Goal: Communication & Community: Answer question/provide support

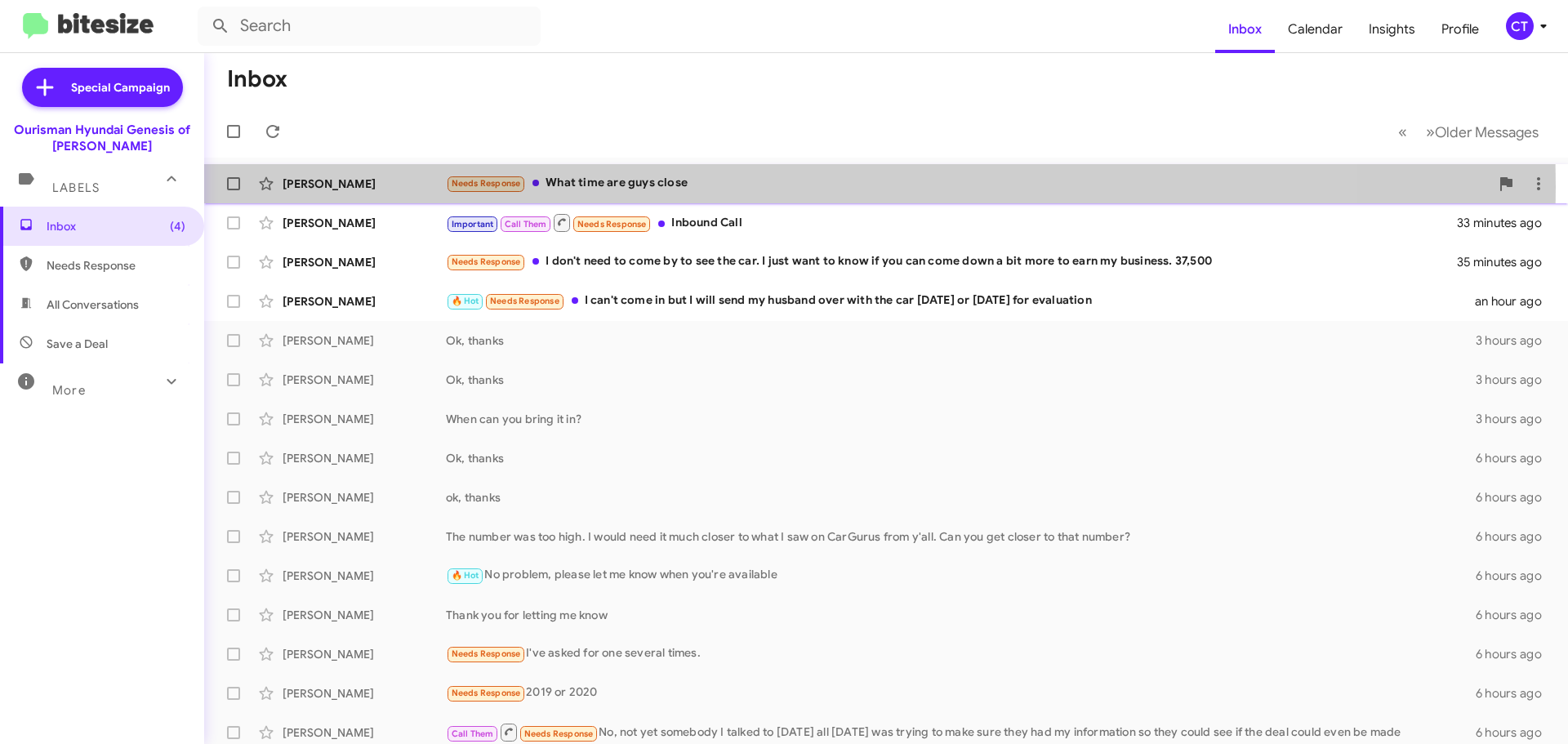
click at [627, 187] on div "Needs Response What time are guys close" at bounding box center [968, 183] width 1044 height 19
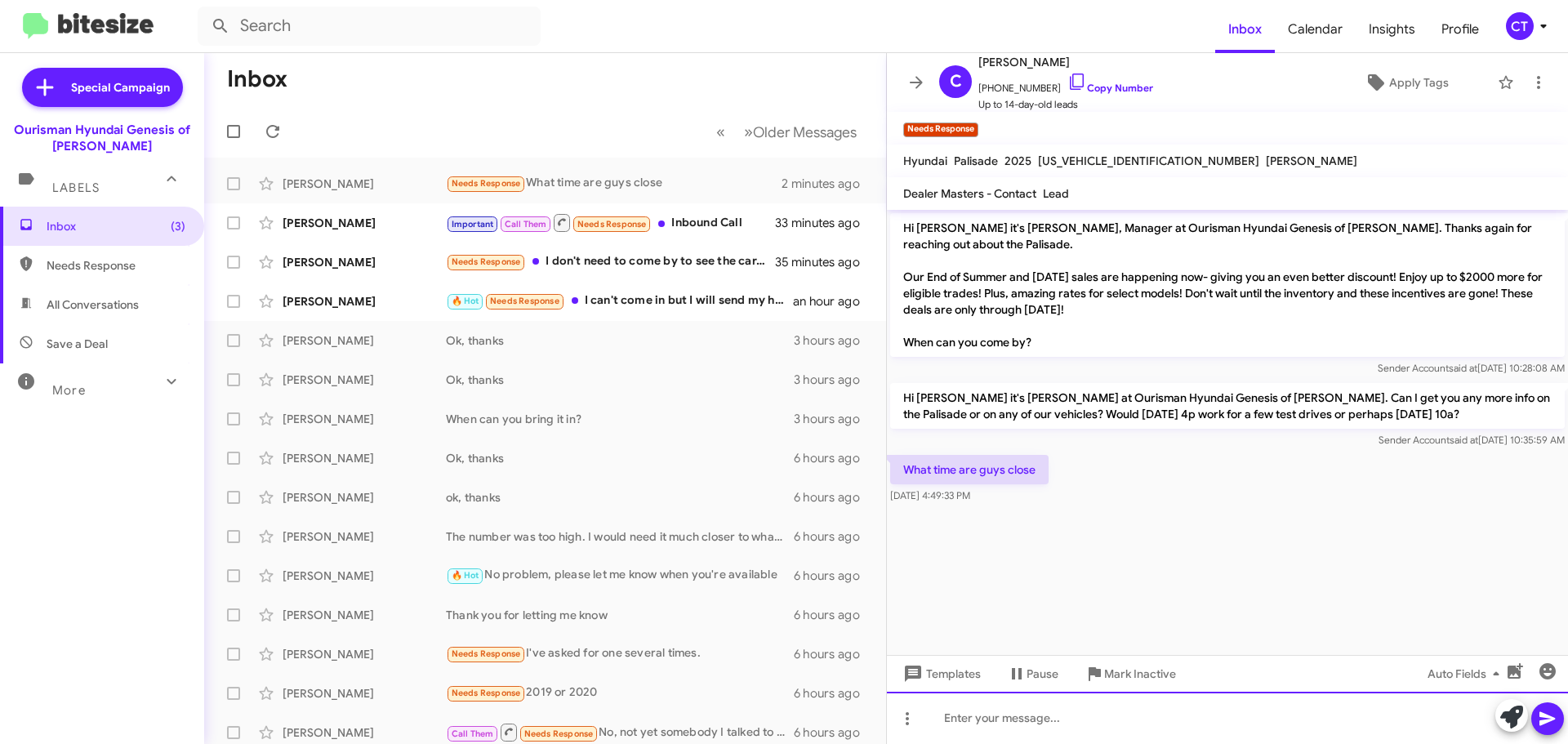
click at [1031, 725] on div at bounding box center [1227, 718] width 681 height 52
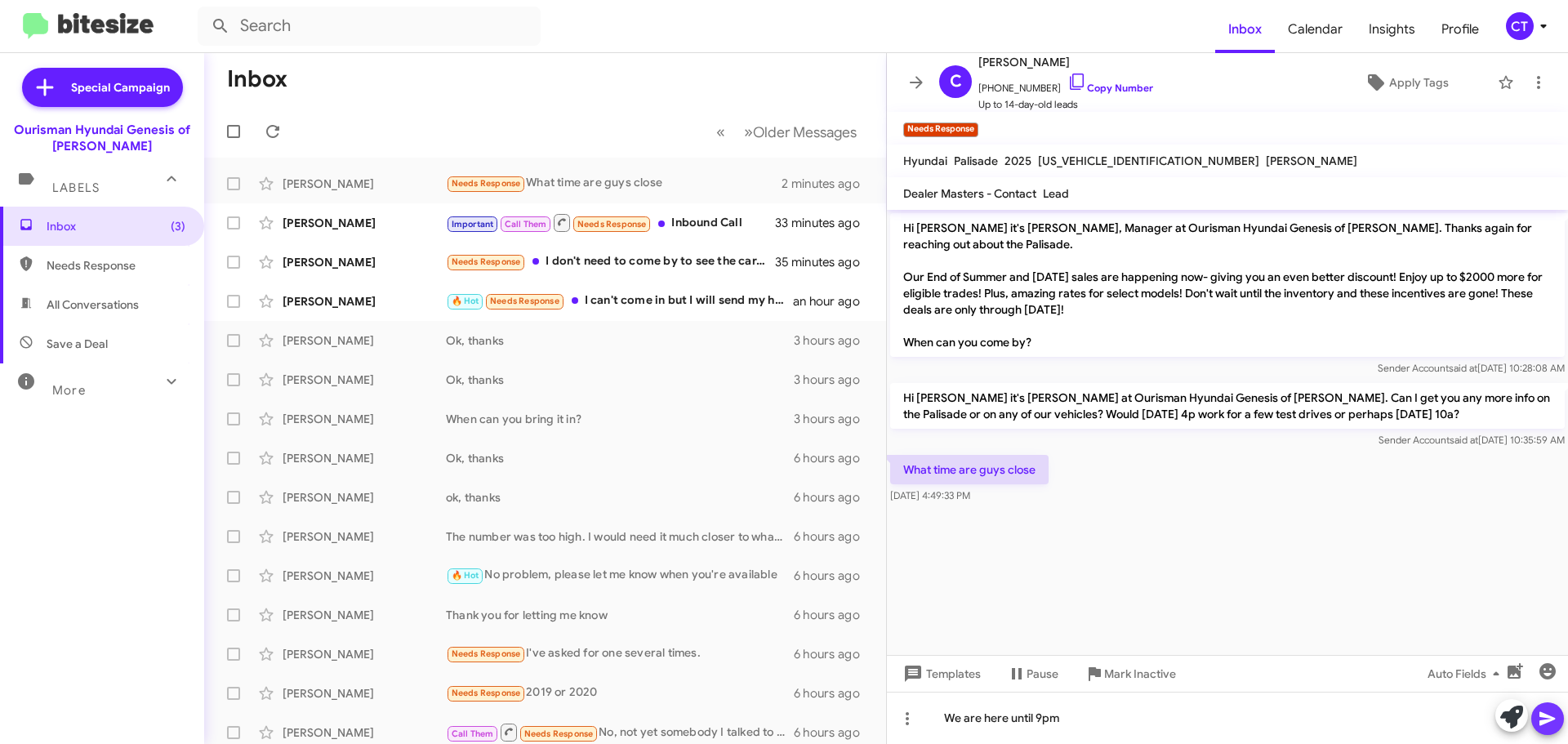
click at [1550, 724] on icon at bounding box center [1547, 718] width 20 height 20
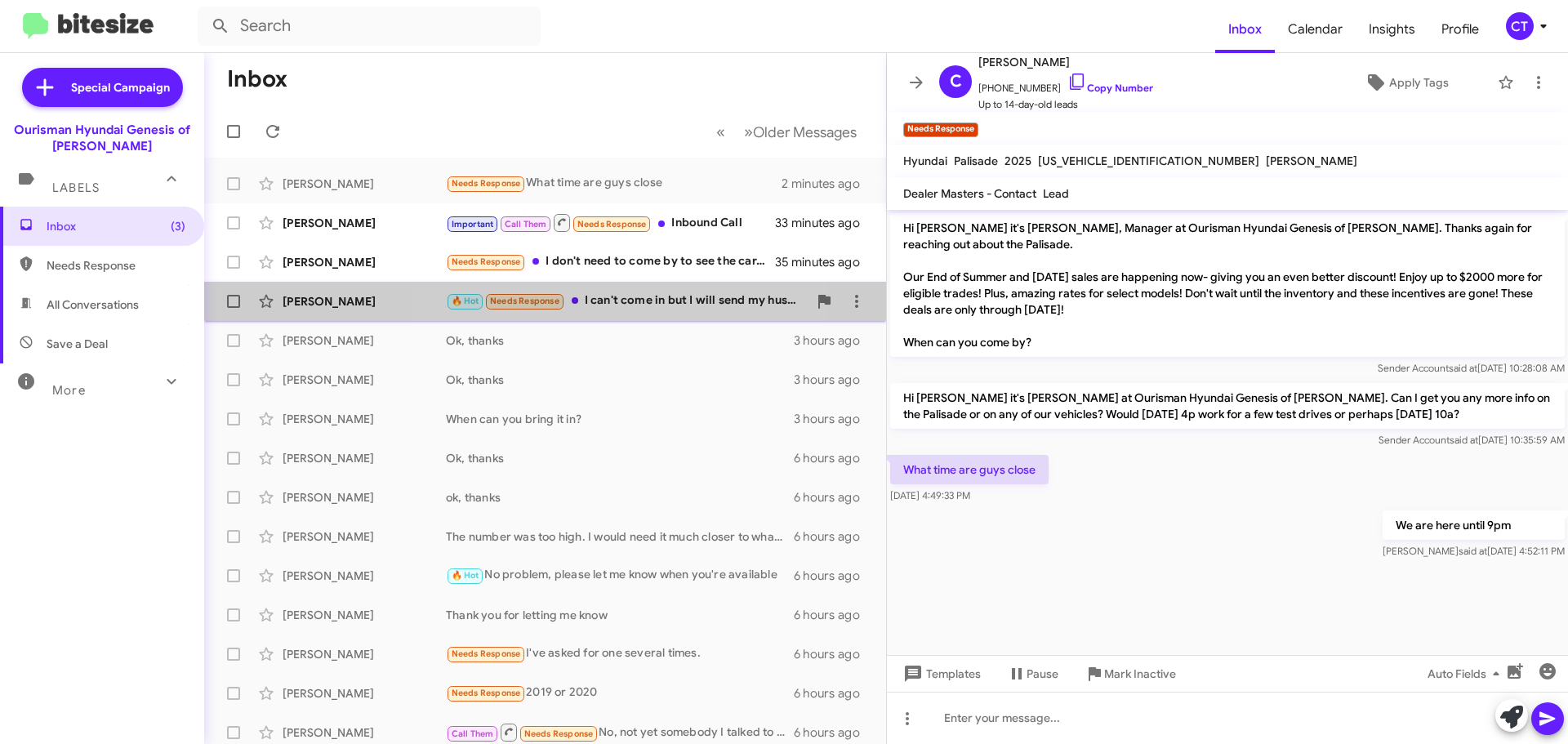
click at [628, 302] on div "🔥 Hot Needs Response I can't come in but I will send my husband over with the c…" at bounding box center [626, 301] width 361 height 19
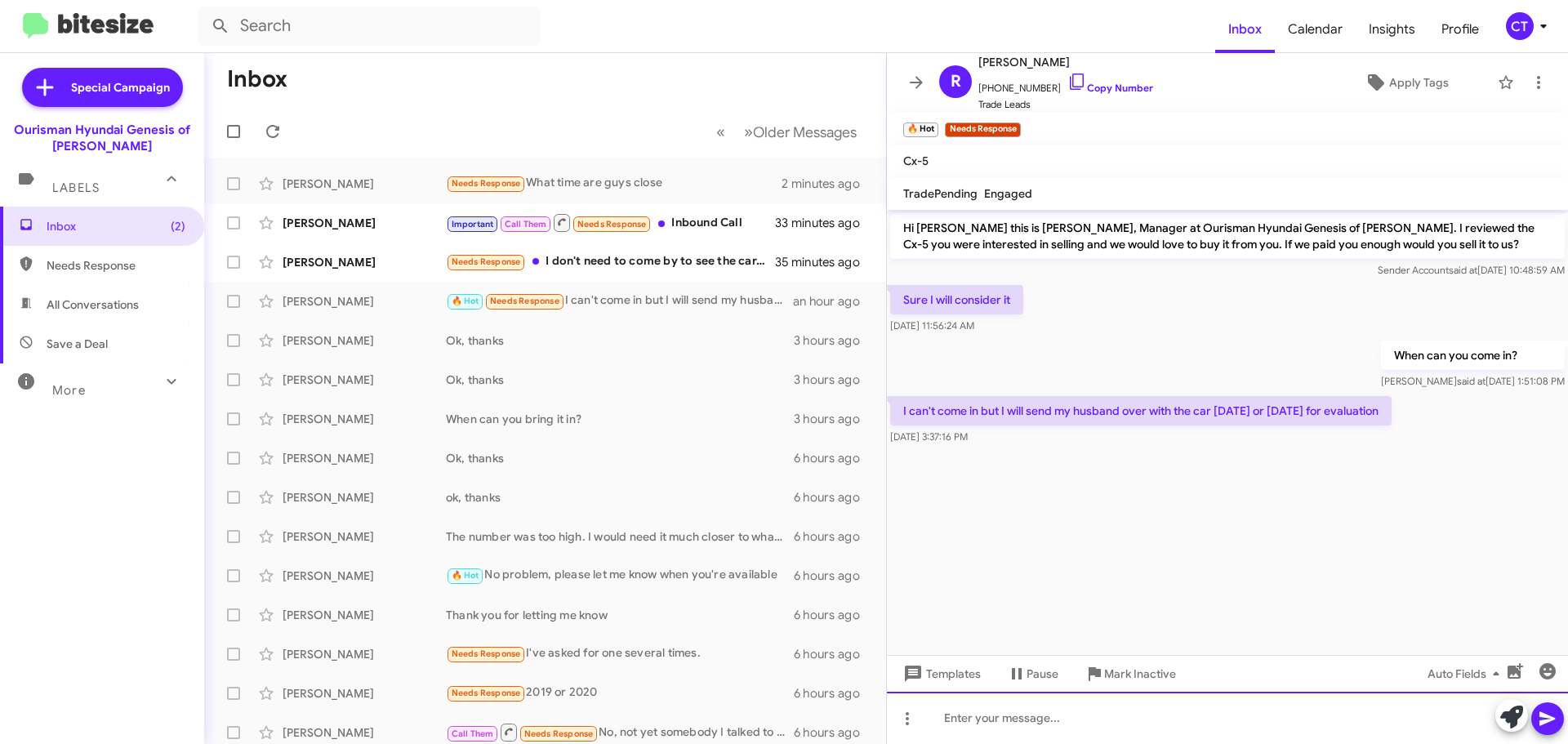
click at [1052, 728] on div at bounding box center [1227, 718] width 681 height 52
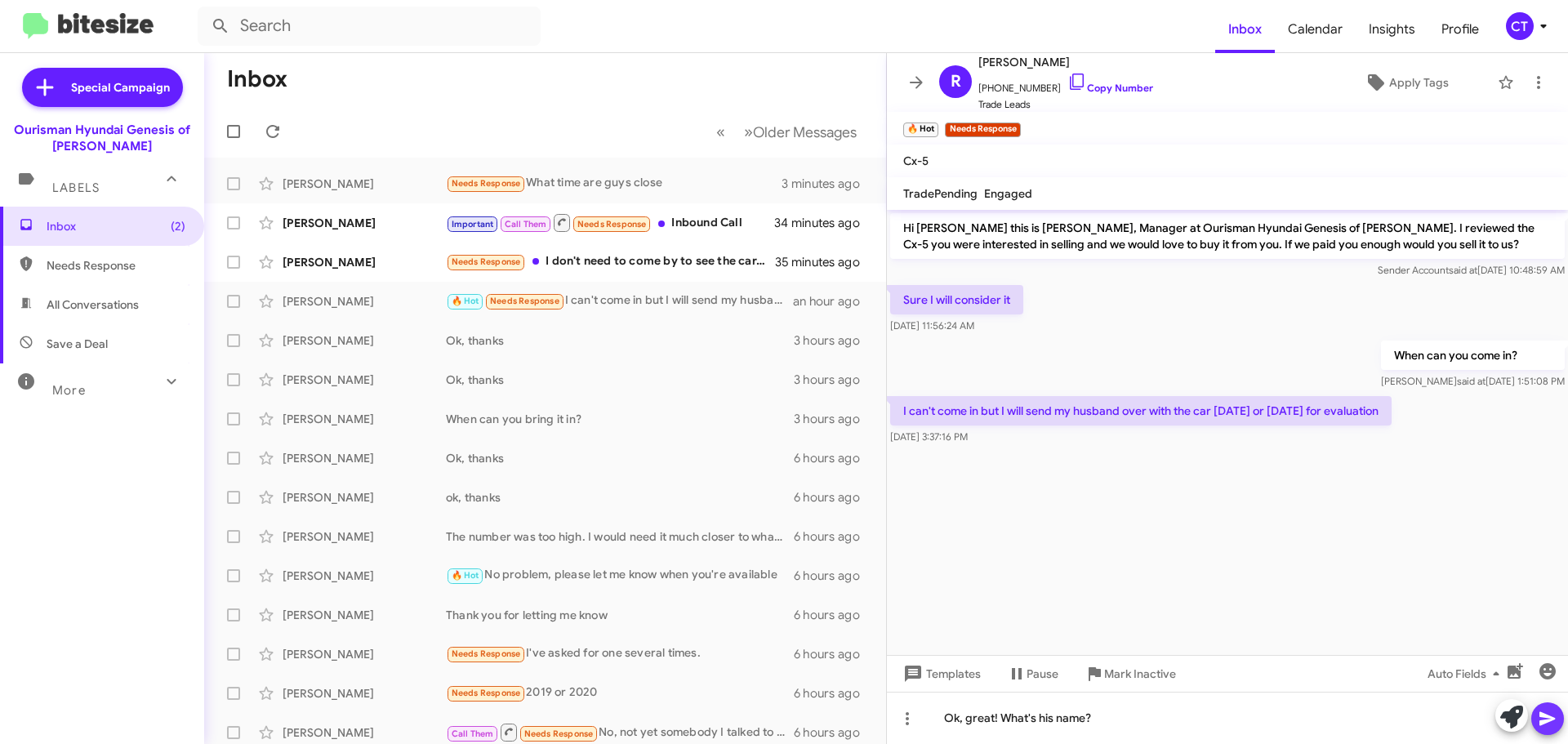
click at [1553, 716] on icon at bounding box center [1547, 718] width 20 height 20
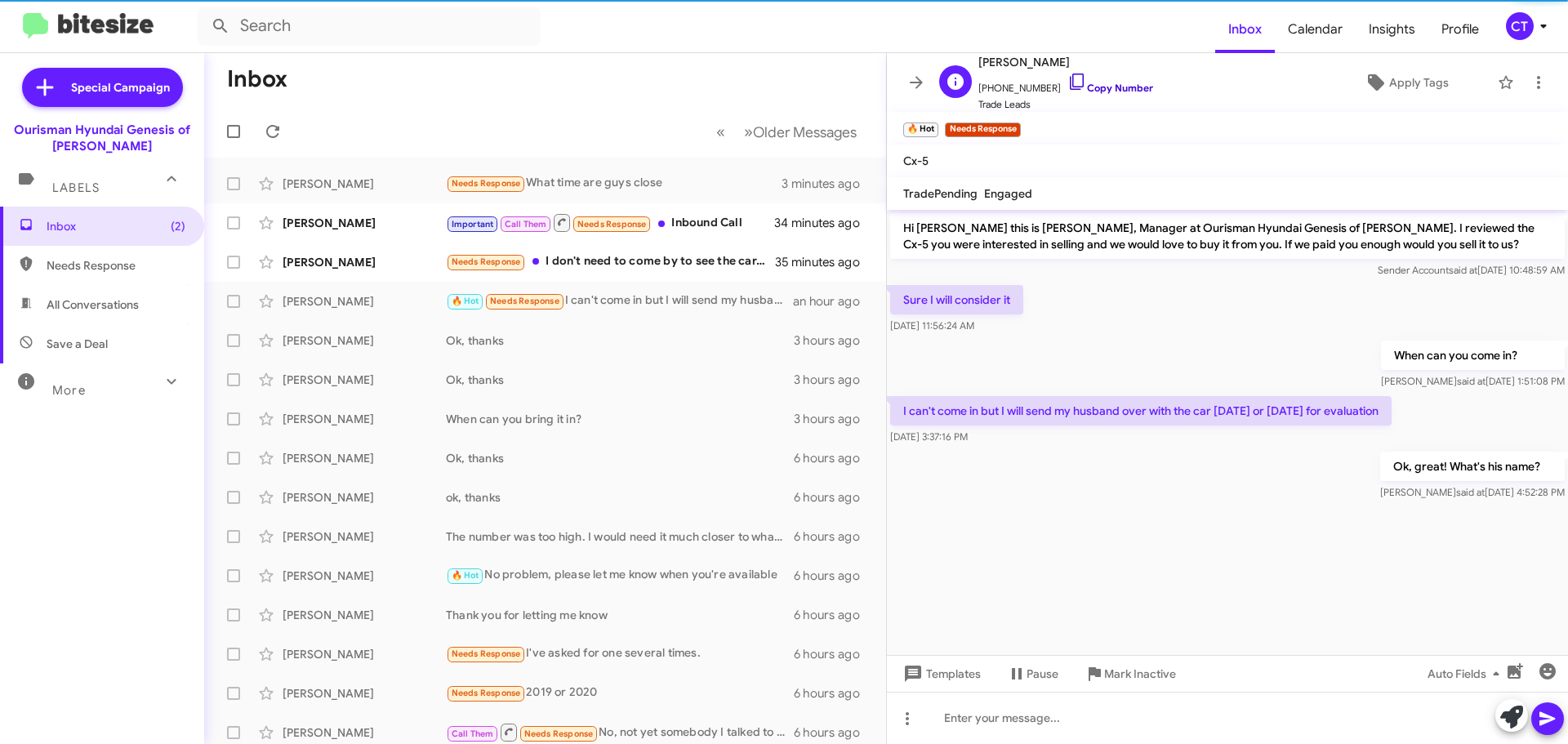
click at [1067, 79] on icon at bounding box center [1077, 81] width 20 height 20
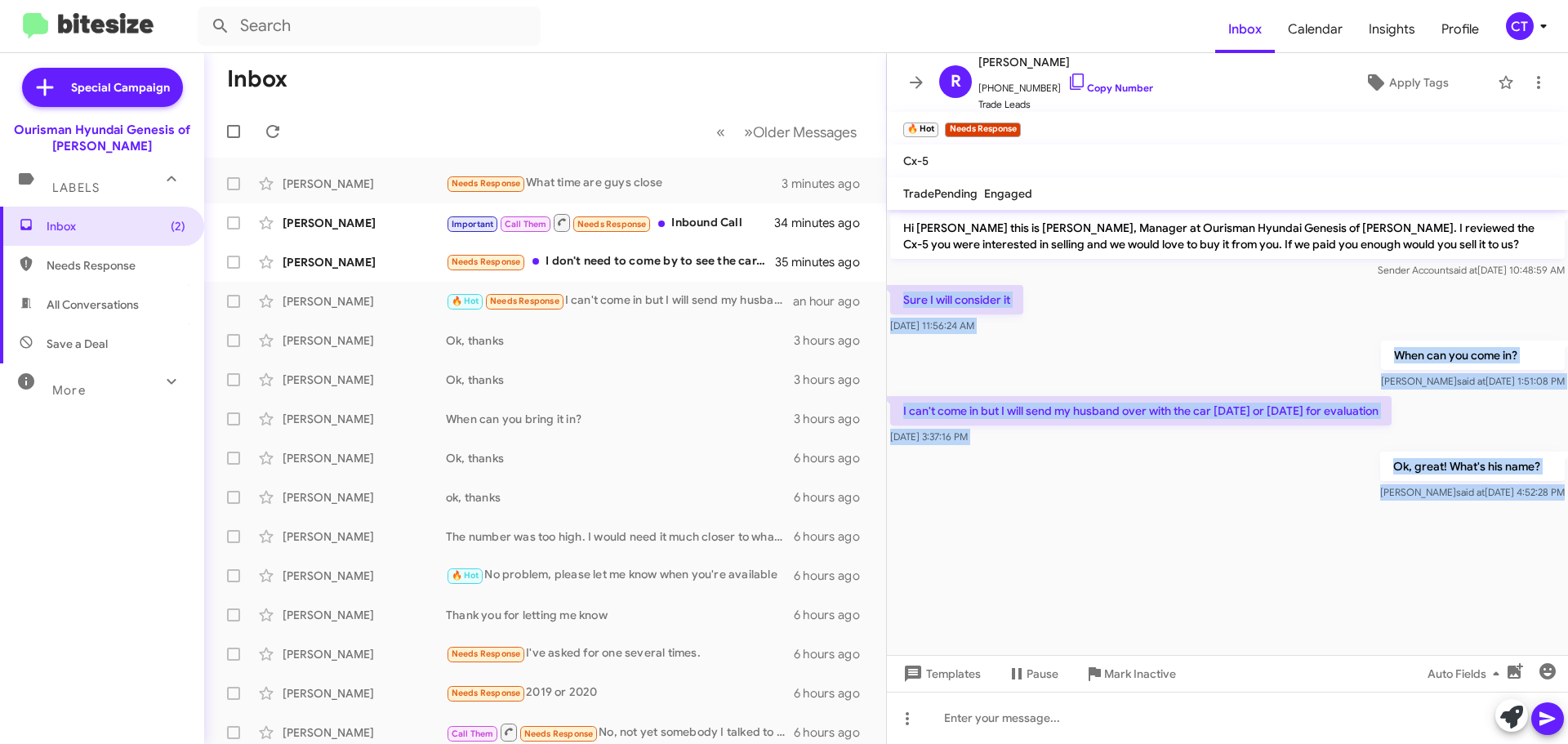
drag, startPoint x: 899, startPoint y: 298, endPoint x: 1356, endPoint y: 514, distance: 505.5
click at [1356, 514] on cdk-virtual-scroll-viewport "Hi [PERSON_NAME] this is [PERSON_NAME], Manager at Ourisman Hyundai Genesis of …" at bounding box center [1227, 432] width 681 height 445
copy div "Sure I will consider it [DATE] 11:56:24 AM When can you come in? [PERSON_NAME] …"
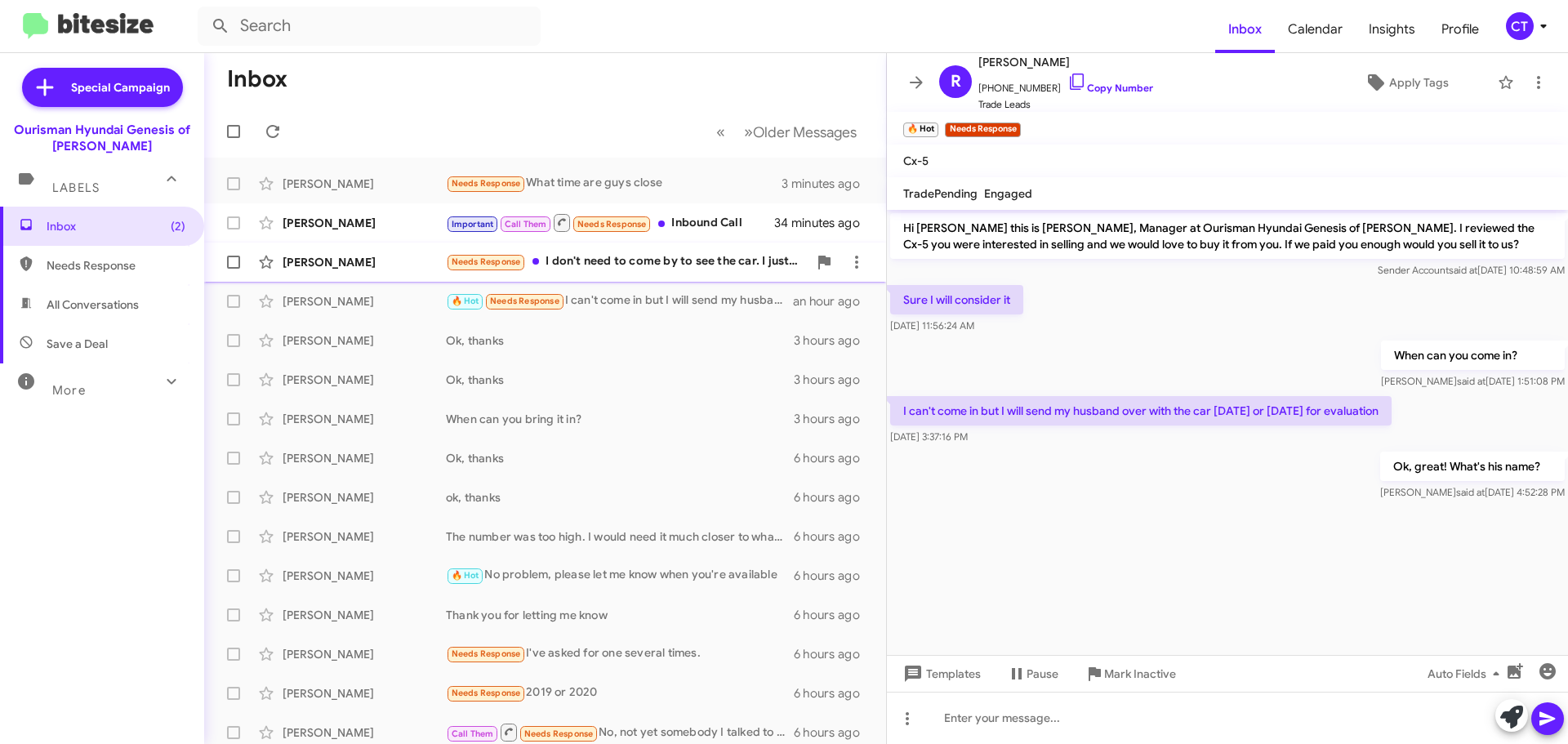
drag, startPoint x: 628, startPoint y: 291, endPoint x: 639, endPoint y: 276, distance: 18.6
click at [628, 291] on div "🔥 Hot Needs Response I can't come in but I will send my husband over with the c…" at bounding box center [619, 301] width 347 height 19
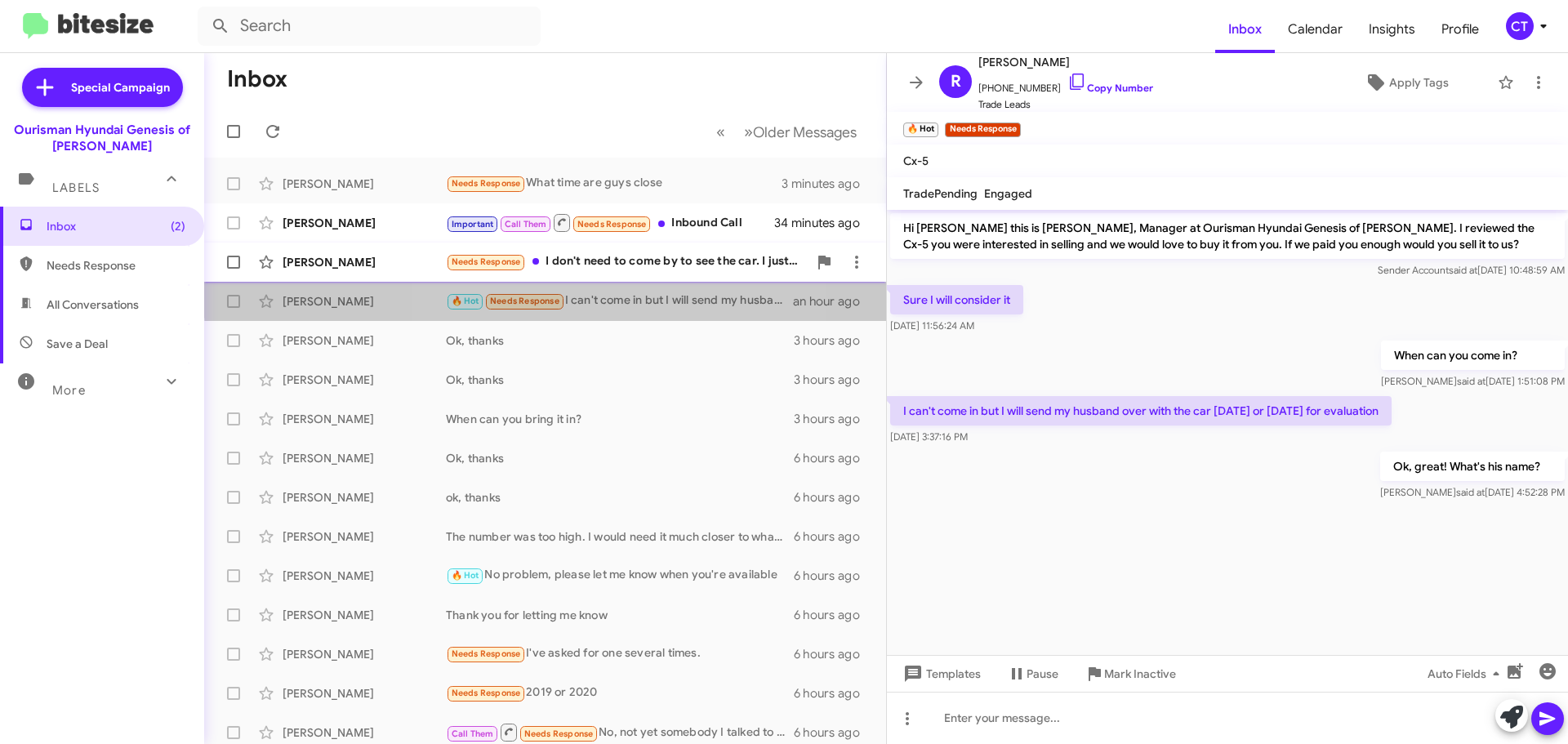
click at [636, 271] on div "Needs Response I don't need to come by to see the car. I just want to know if y…" at bounding box center [626, 261] width 361 height 19
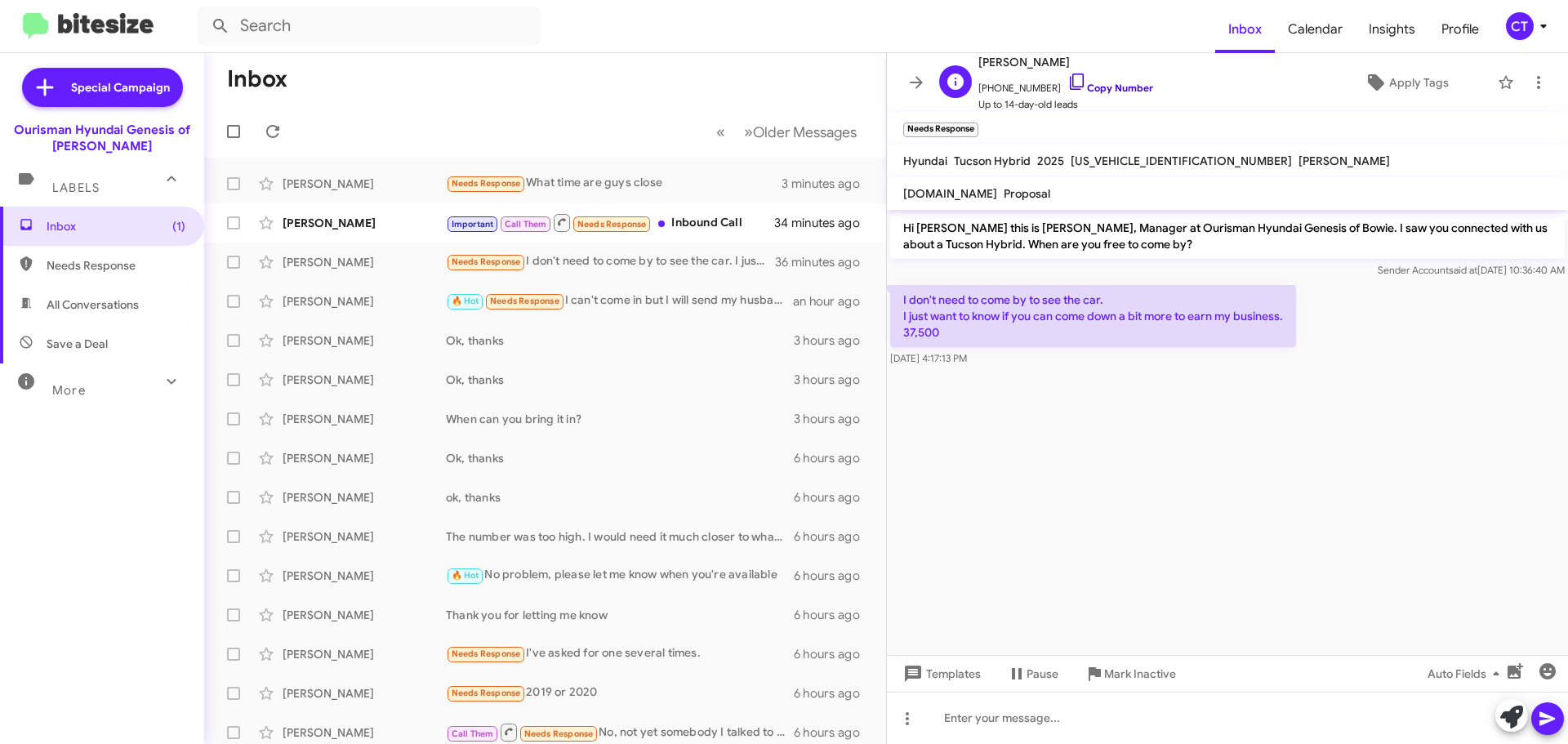
click at [1067, 82] on icon at bounding box center [1077, 81] width 20 height 20
